Goal: Navigation & Orientation: Find specific page/section

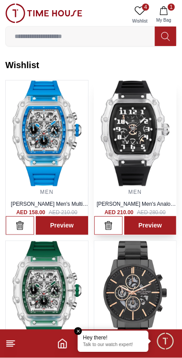
click at [148, 174] on img at bounding box center [135, 133] width 82 height 106
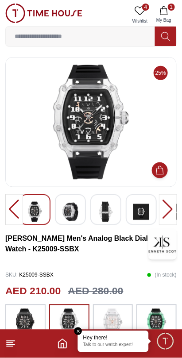
click at [73, 127] on img at bounding box center [91, 122] width 156 height 115
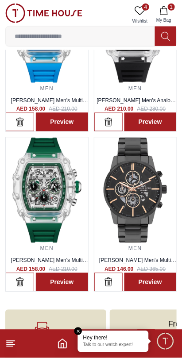
scroll to position [109, 0]
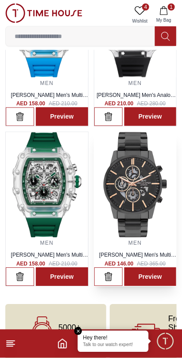
click at [121, 238] on img at bounding box center [135, 185] width 82 height 106
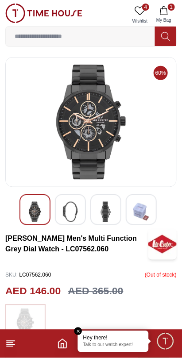
scroll to position [109, 0]
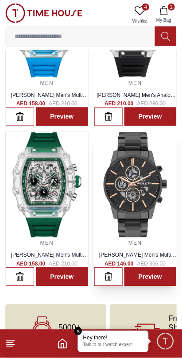
click at [147, 223] on img at bounding box center [135, 185] width 82 height 106
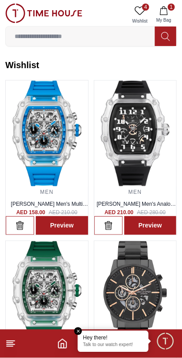
scroll to position [1, 0]
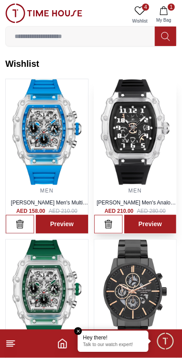
click at [148, 161] on img at bounding box center [135, 132] width 82 height 106
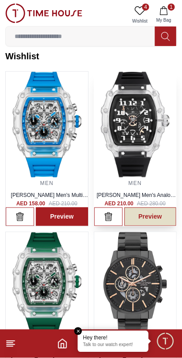
scroll to position [8, 0]
